Goal: Information Seeking & Learning: Learn about a topic

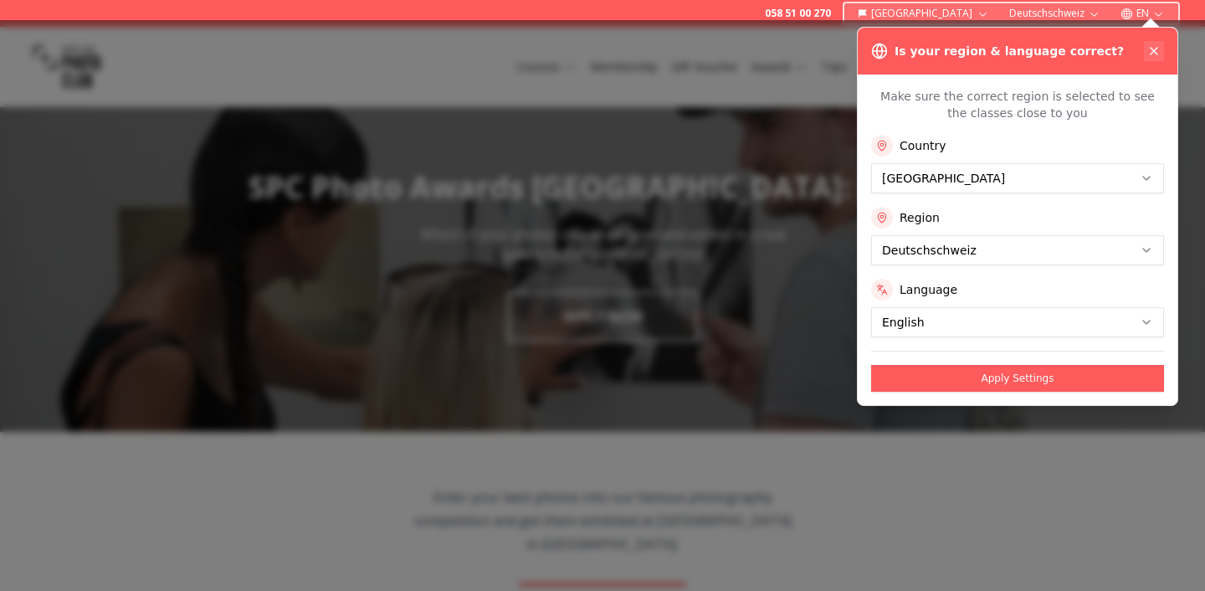
click at [1153, 50] on icon at bounding box center [1154, 50] width 13 height 13
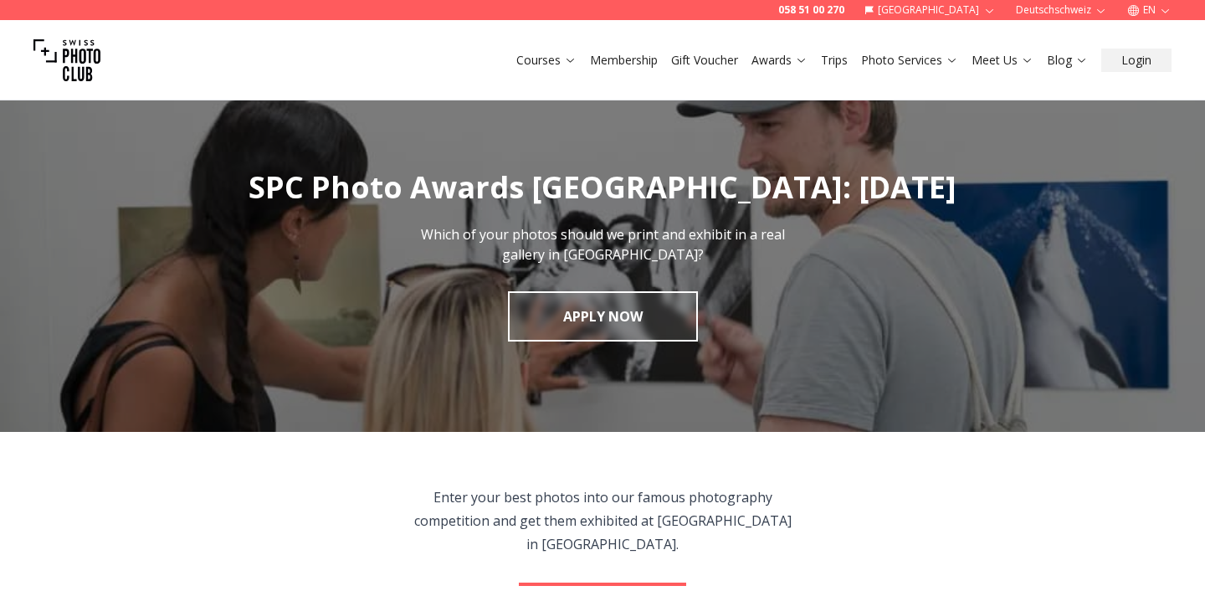
click at [1159, 8] on icon "button" at bounding box center [1165, 10] width 13 height 13
click at [1151, 74] on link "en" at bounding box center [1150, 77] width 34 height 20
click at [1145, 7] on button "EN" at bounding box center [1150, 10] width 58 height 20
click at [1145, 8] on button "EN" at bounding box center [1150, 10] width 58 height 20
click at [1153, 60] on link "de" at bounding box center [1150, 57] width 34 height 20
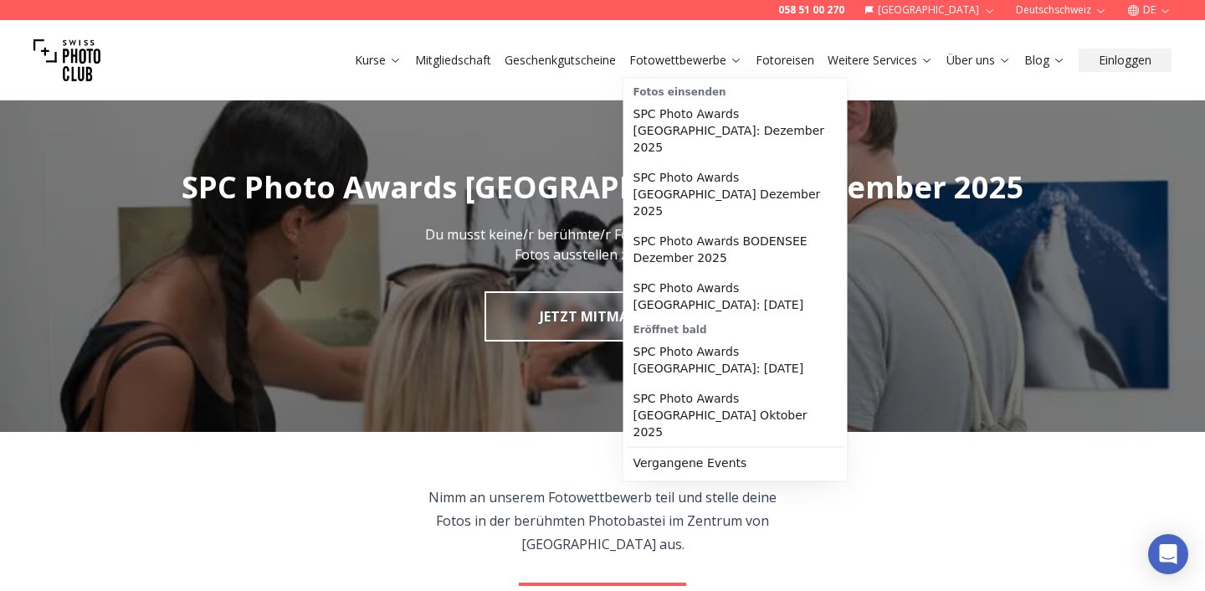
click at [689, 61] on link "Fotowettbewerbe" at bounding box center [685, 60] width 113 height 17
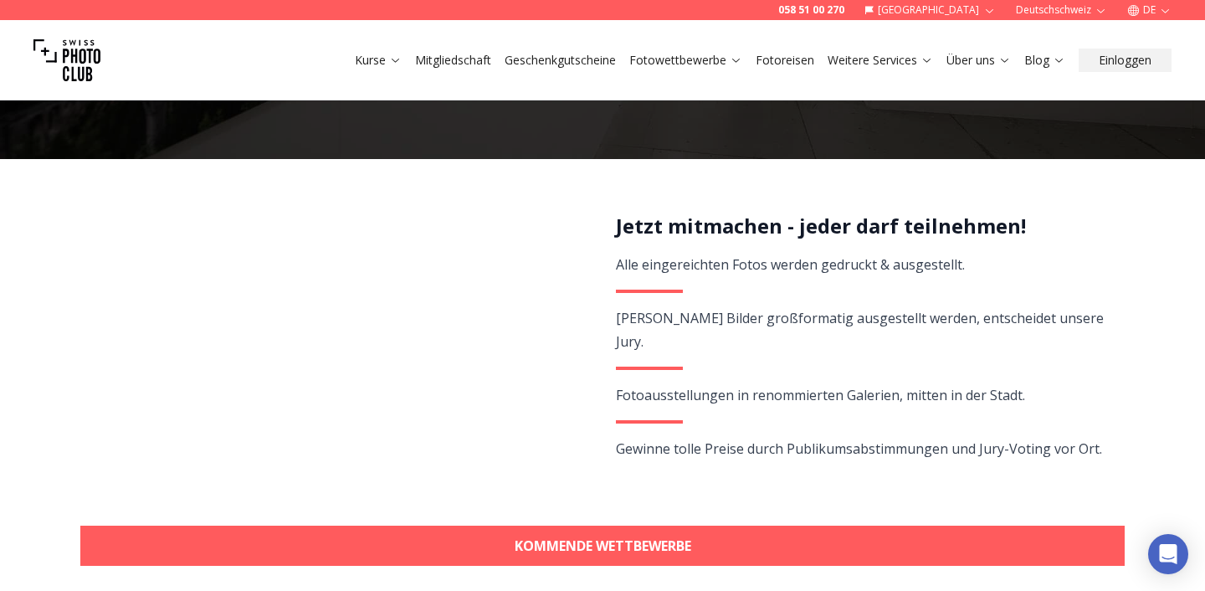
scroll to position [377, 0]
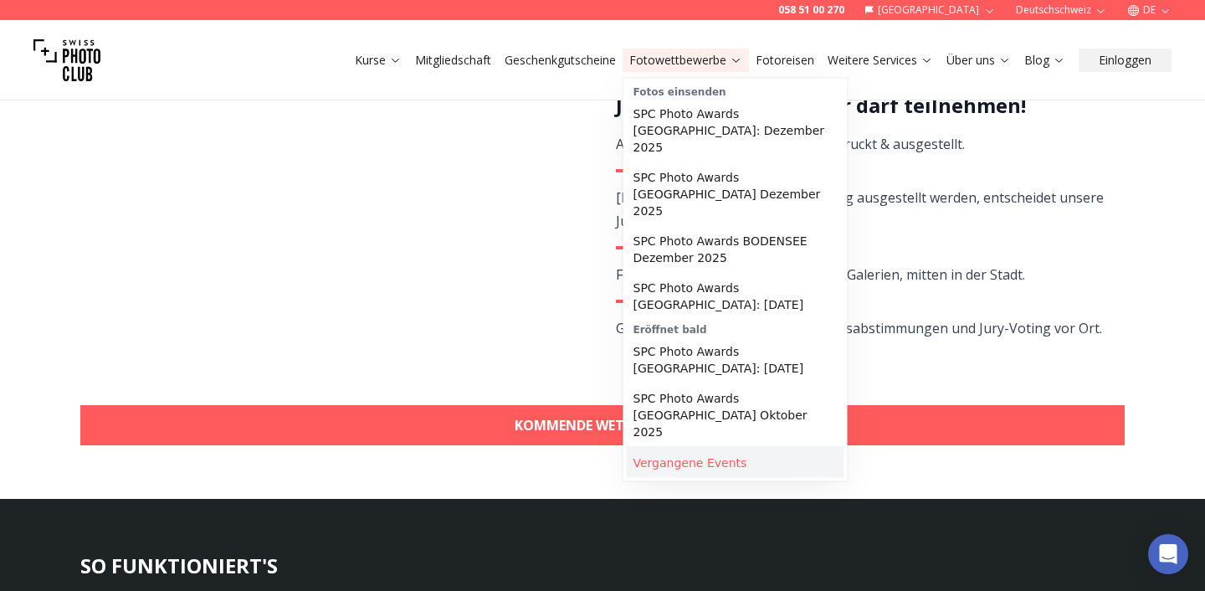
click at [701, 448] on link "Vergangene Events" at bounding box center [736, 463] width 218 height 30
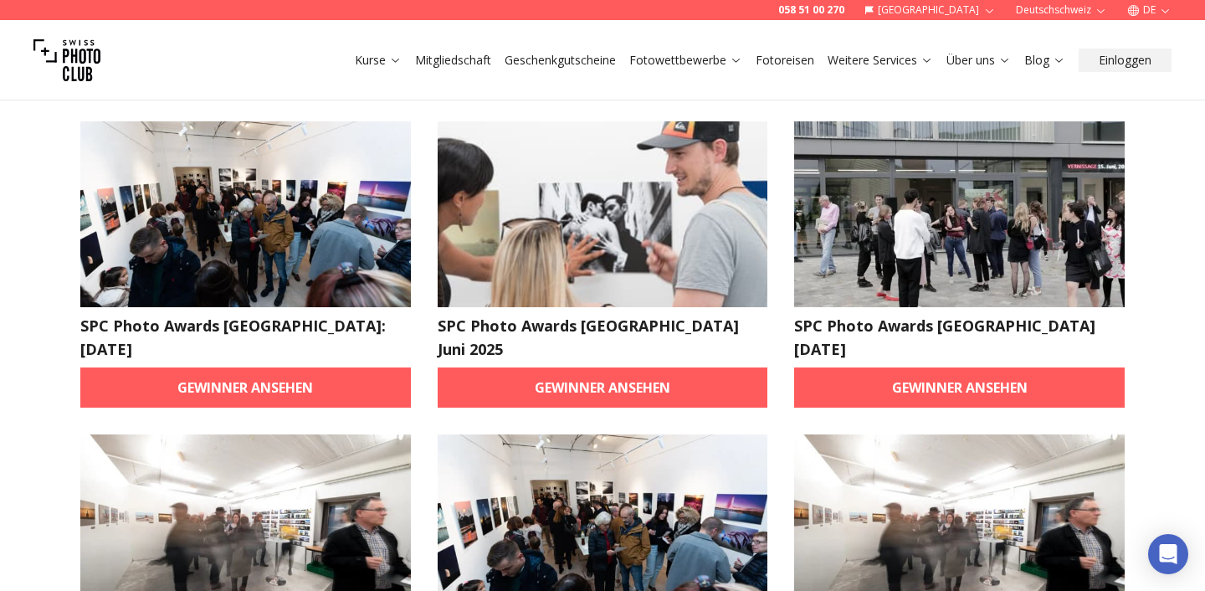
scroll to position [403, 0]
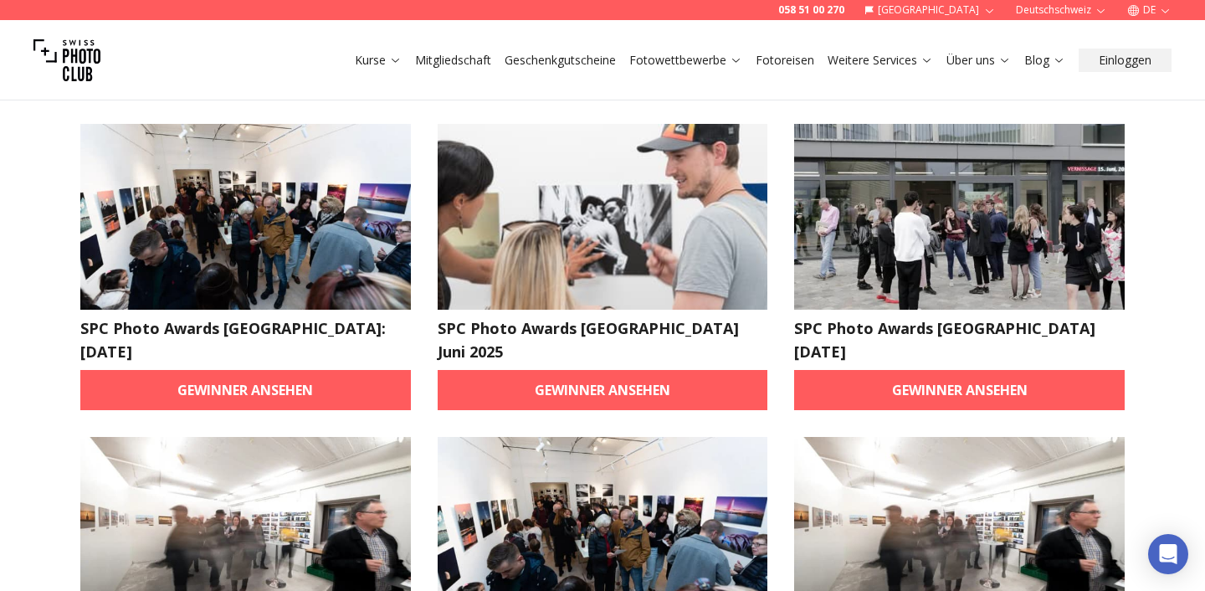
click at [889, 238] on img at bounding box center [959, 217] width 331 height 186
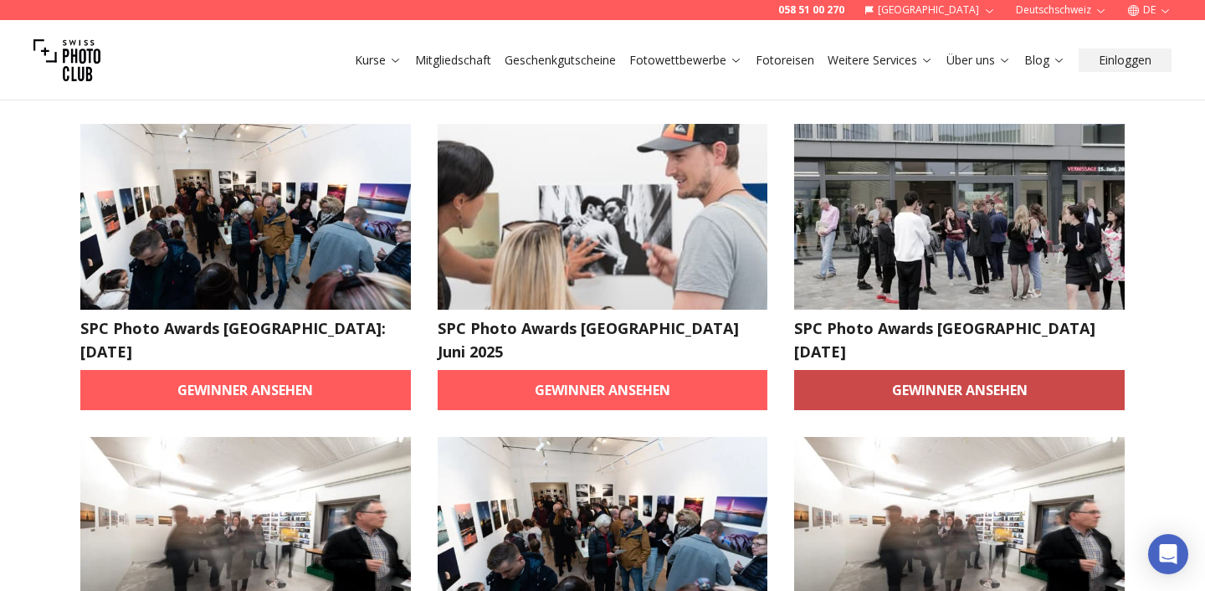
click at [951, 370] on link "Gewinner ansehen" at bounding box center [959, 390] width 331 height 40
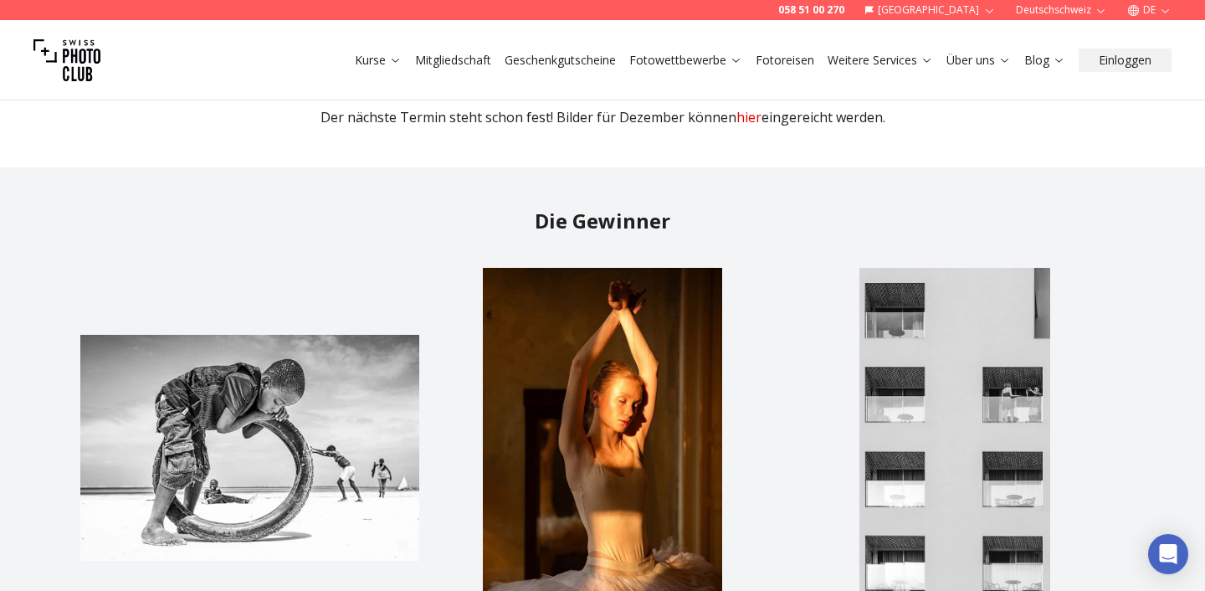
scroll to position [524, 0]
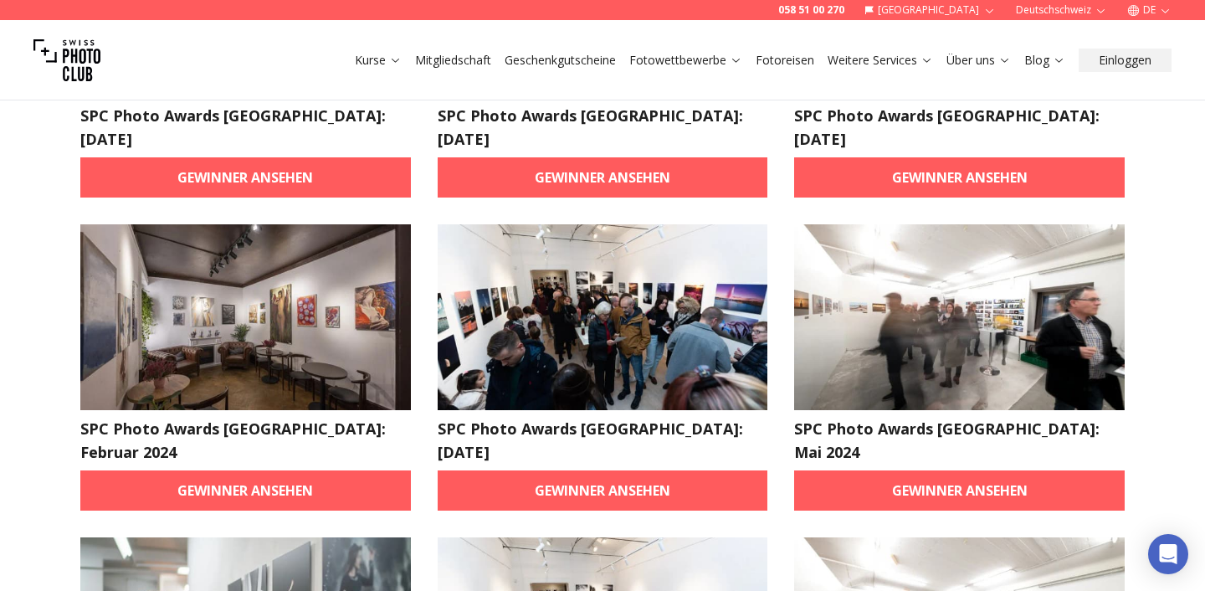
scroll to position [619, 0]
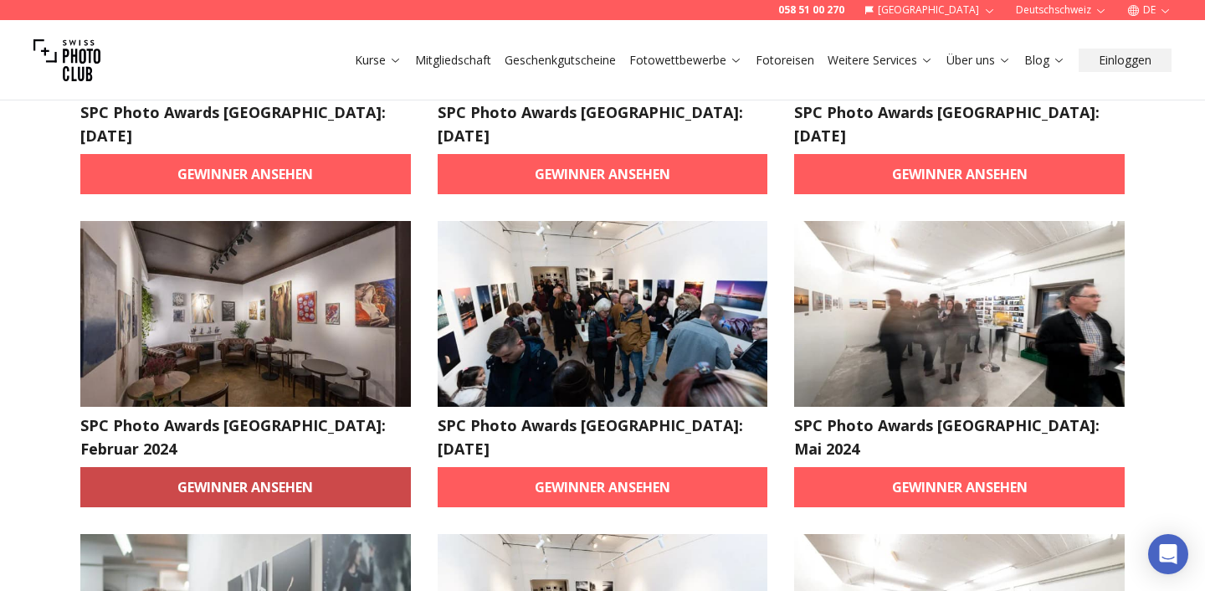
click at [372, 467] on link "Gewinner ansehen" at bounding box center [245, 487] width 331 height 40
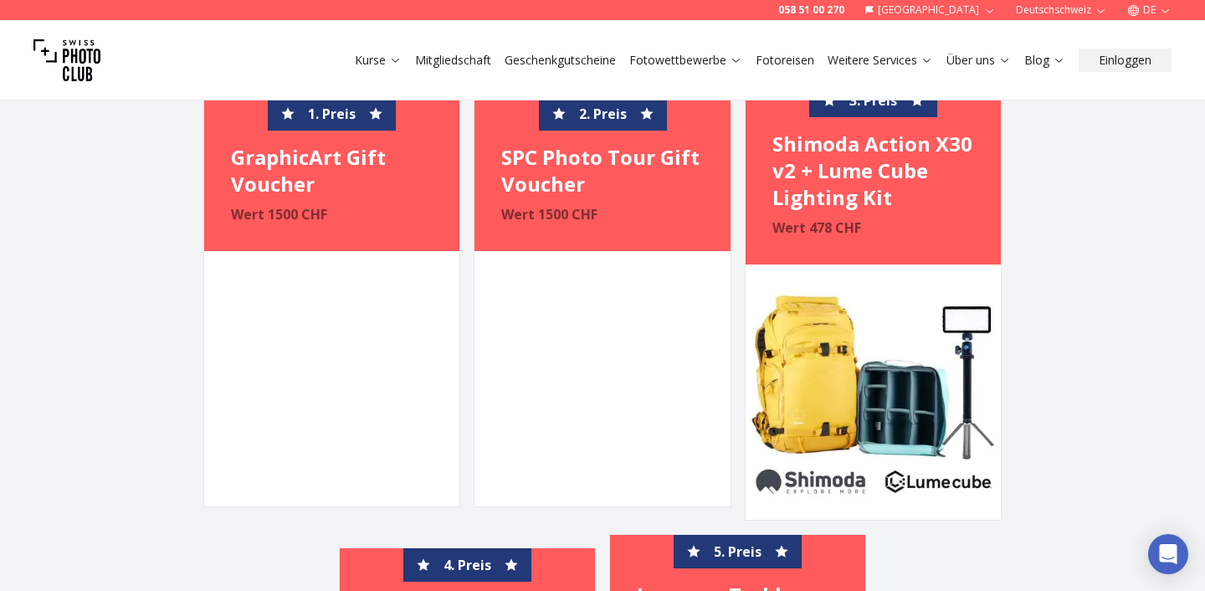
scroll to position [1683, 0]
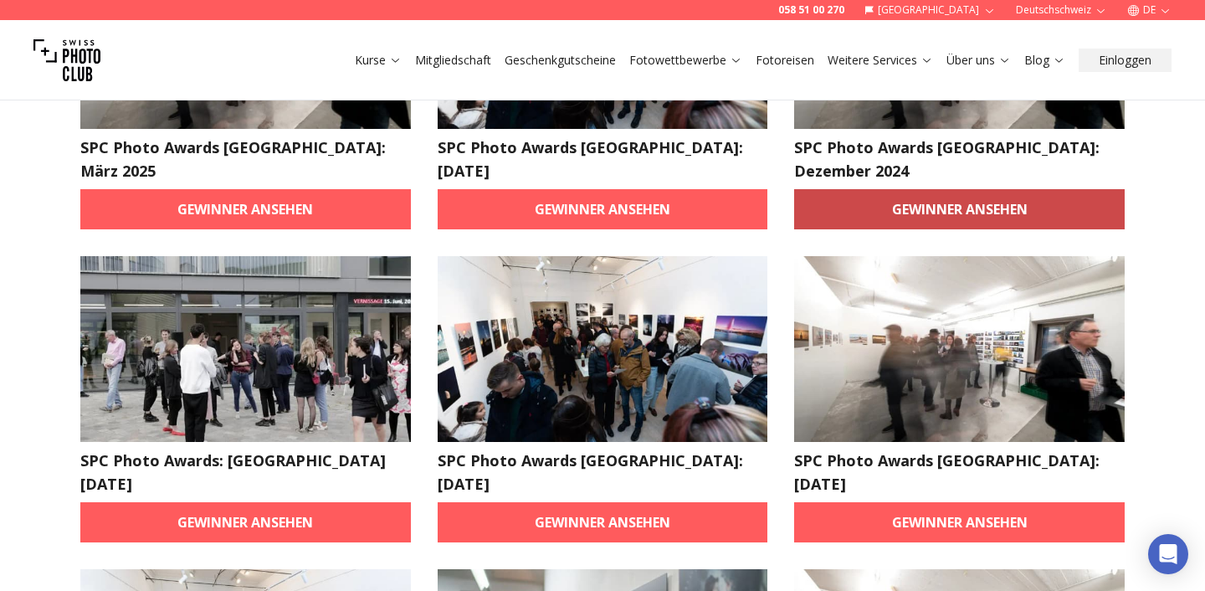
scroll to position [896, 0]
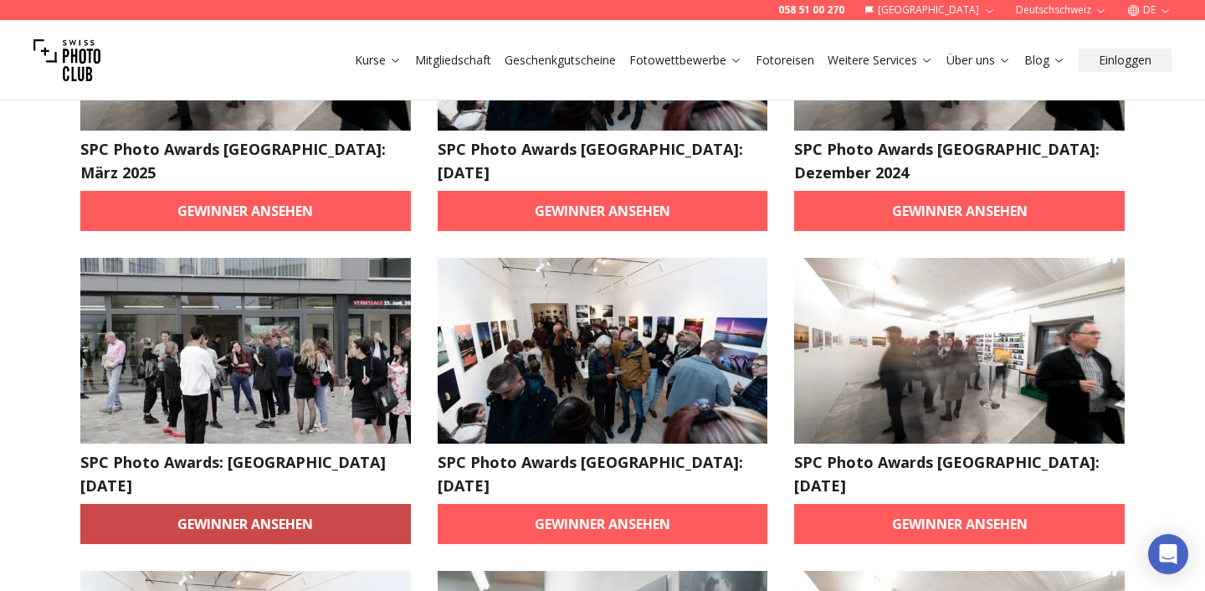
click at [383, 504] on link "Gewinner ansehen" at bounding box center [245, 524] width 331 height 40
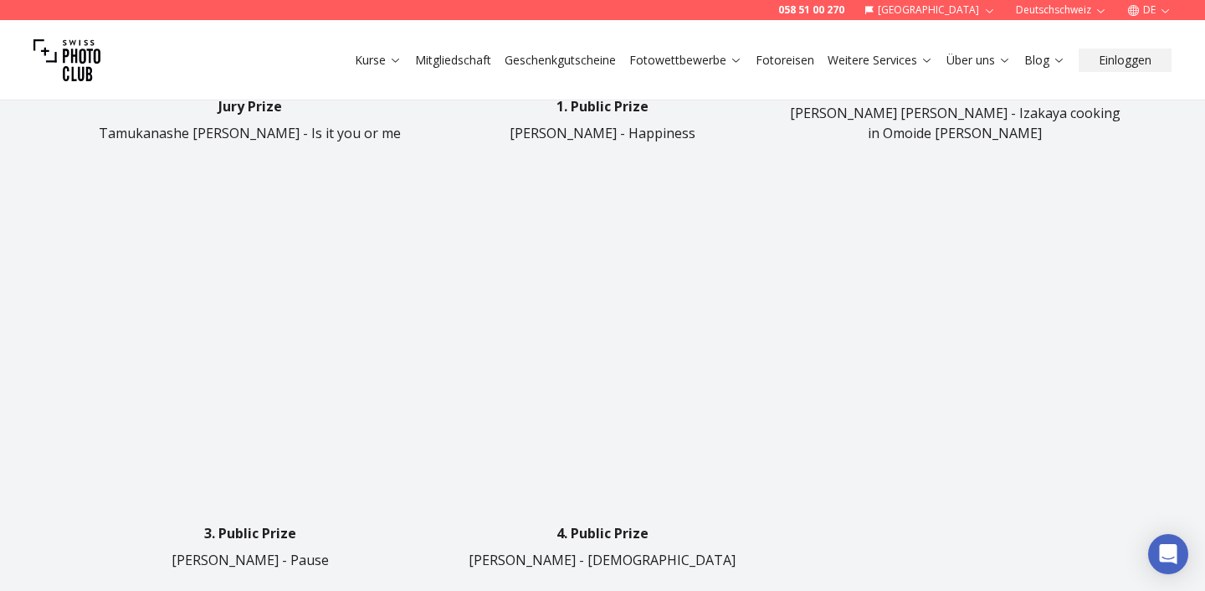
scroll to position [1015, 0]
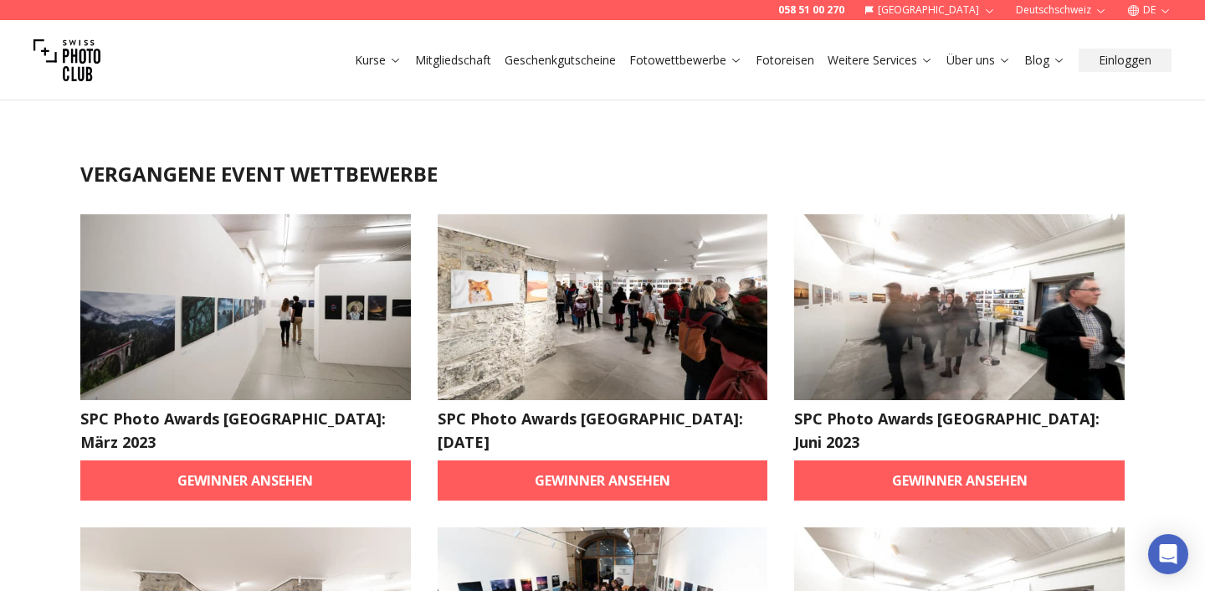
scroll to position [3, 0]
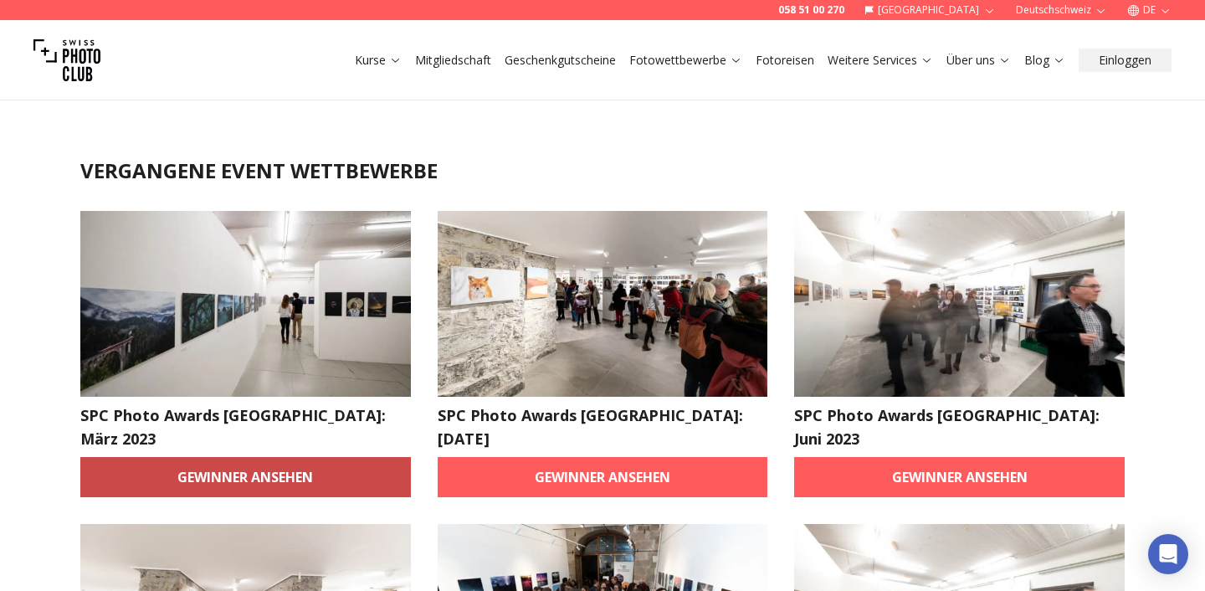
click at [386, 457] on link "Gewinner ansehen" at bounding box center [245, 477] width 331 height 40
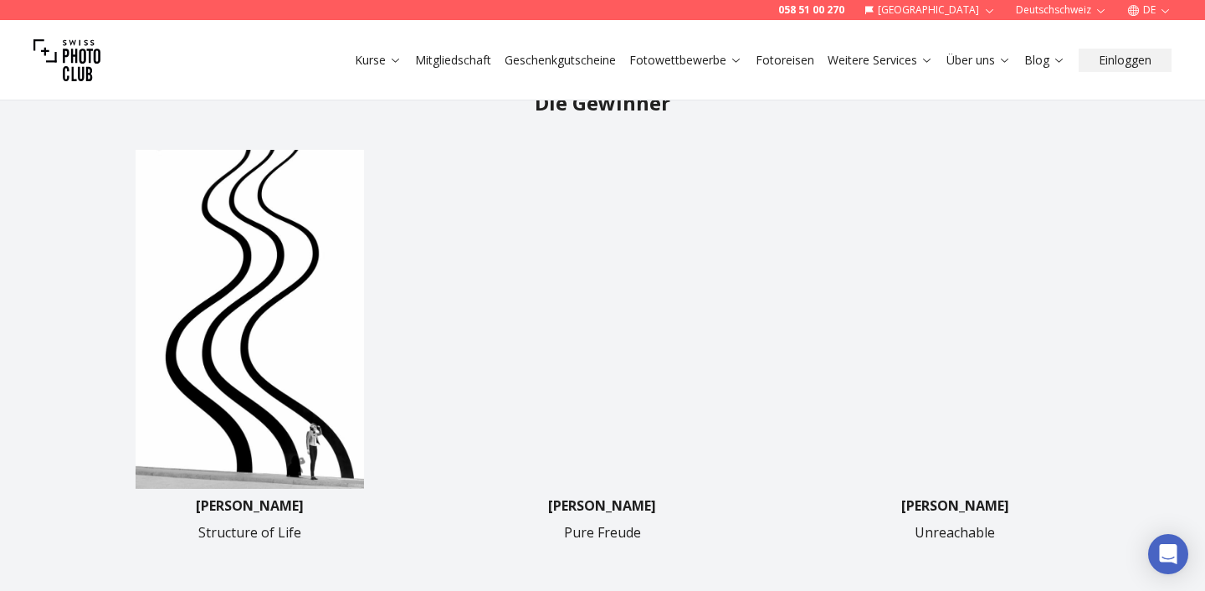
scroll to position [382, 0]
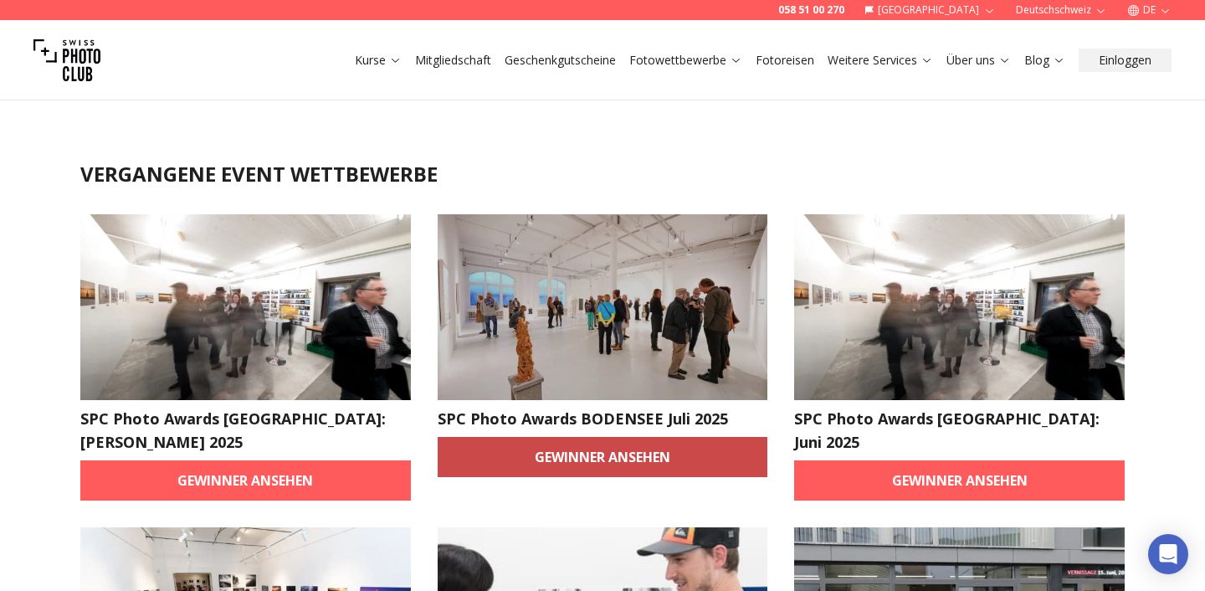
click at [640, 463] on link "Gewinner ansehen" at bounding box center [603, 457] width 331 height 40
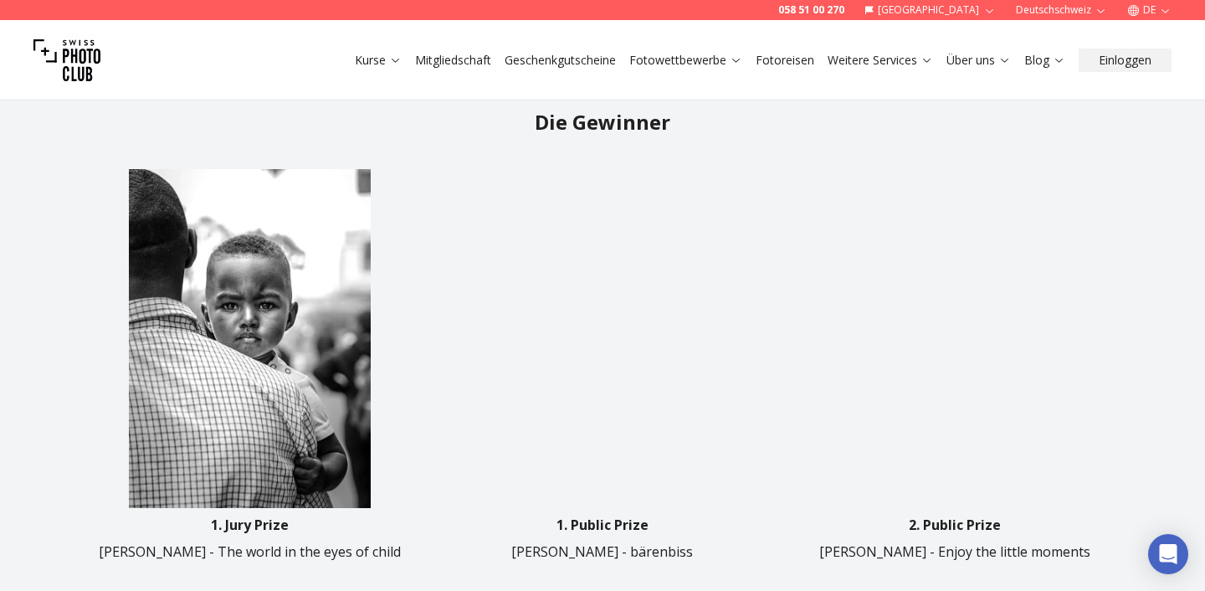
scroll to position [501, 0]
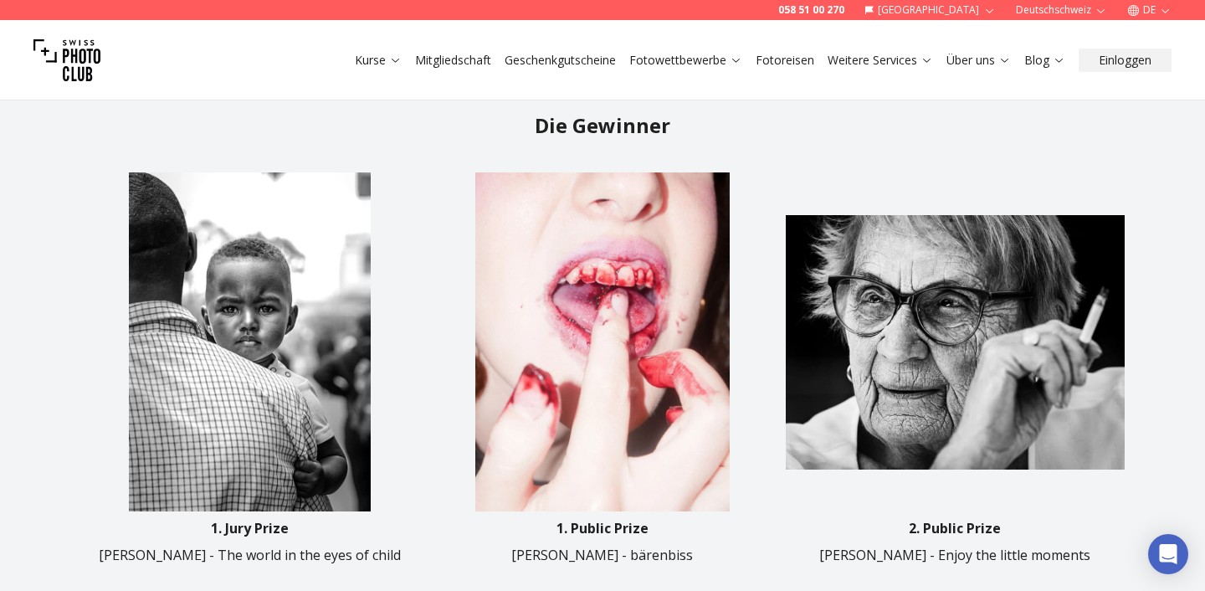
click at [205, 355] on img at bounding box center [249, 341] width 339 height 339
